Goal: Information Seeking & Learning: Learn about a topic

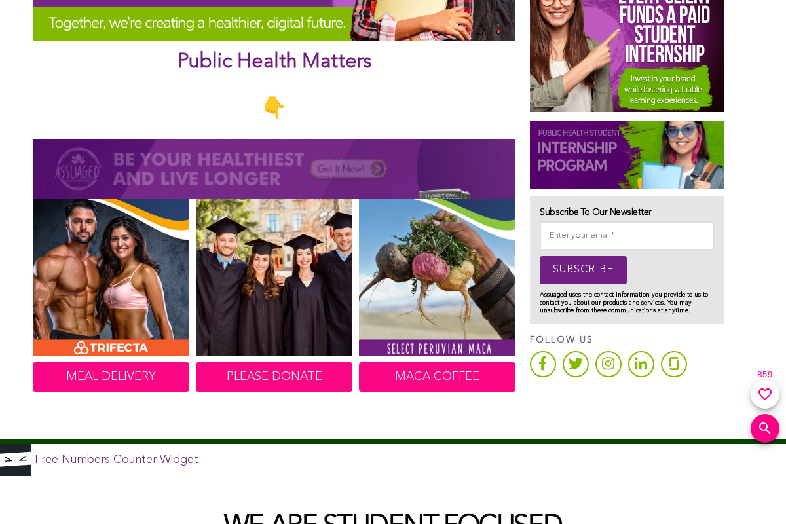
scroll to position [589, 0]
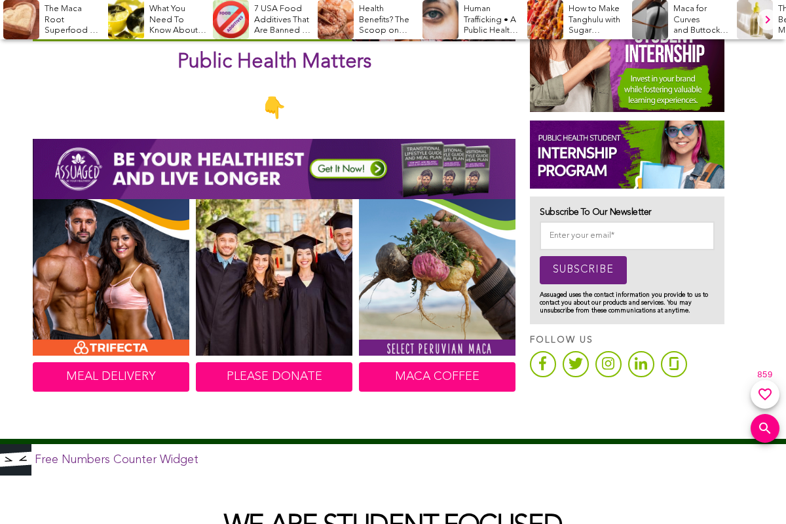
scroll to position [589, 0]
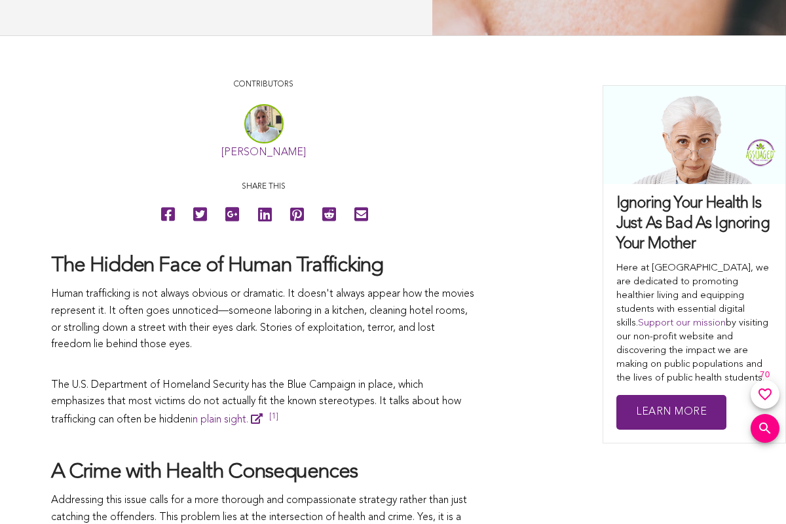
scroll to position [589, 0]
